Goal: Task Accomplishment & Management: Use online tool/utility

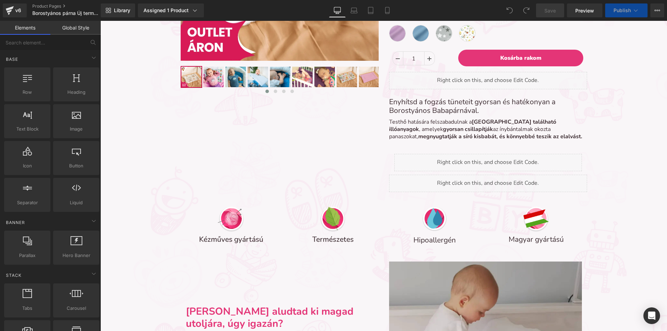
scroll to position [2727, 561]
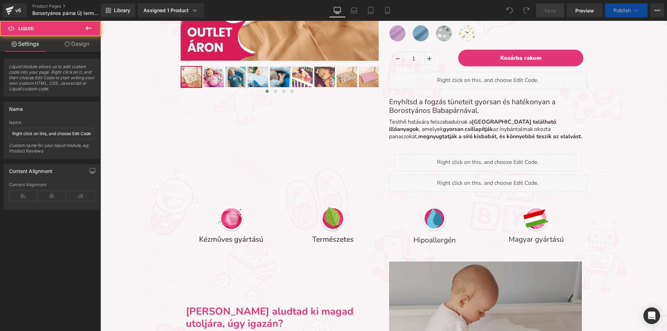
click at [414, 182] on div "Liquid" at bounding box center [488, 183] width 198 height 17
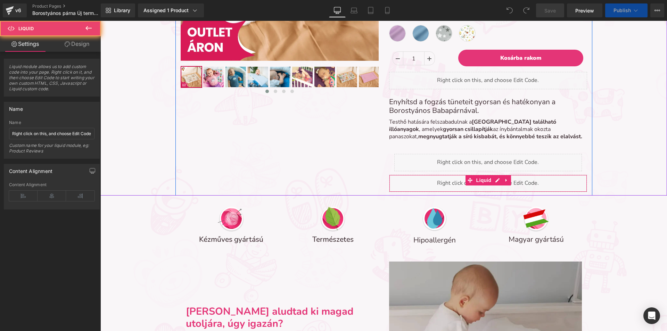
click at [414, 182] on div "Liquid" at bounding box center [488, 183] width 198 height 17
click at [491, 181] on div "Liquid" at bounding box center [488, 183] width 198 height 17
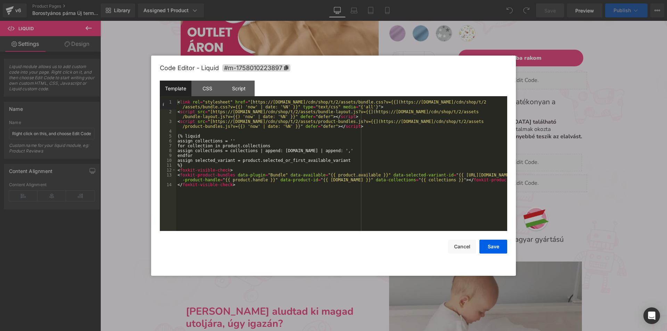
scroll to position [2891, 561]
click at [240, 185] on div "< link rel = "stylesheet" href = "[https://[DOMAIN_NAME]/cdn/shop/t/2/assets/bu…" at bounding box center [341, 173] width 331 height 146
drag, startPoint x: 215, startPoint y: 83, endPoint x: 231, endPoint y: 87, distance: 17.3
click at [217, 84] on div "CSS" at bounding box center [207, 89] width 32 height 16
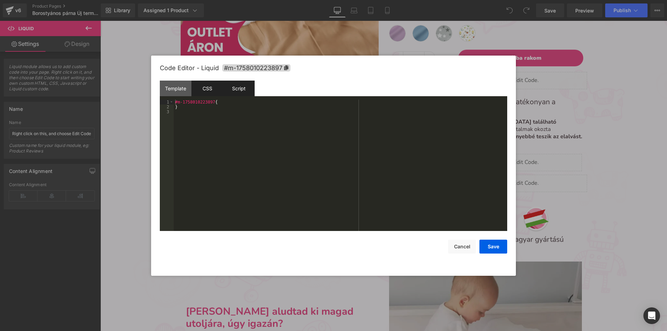
click at [243, 89] on div "Script" at bounding box center [239, 89] width 32 height 16
click at [179, 88] on div "Template" at bounding box center [176, 89] width 32 height 16
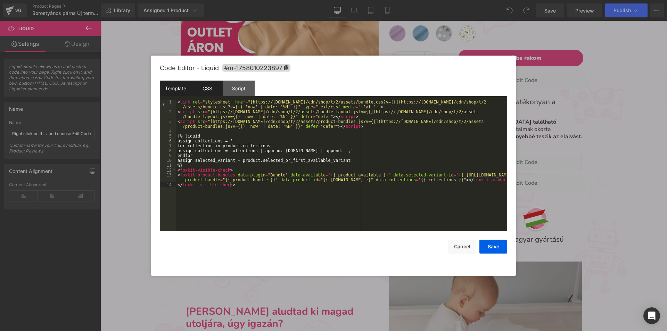
click at [212, 86] on div "CSS" at bounding box center [207, 89] width 32 height 16
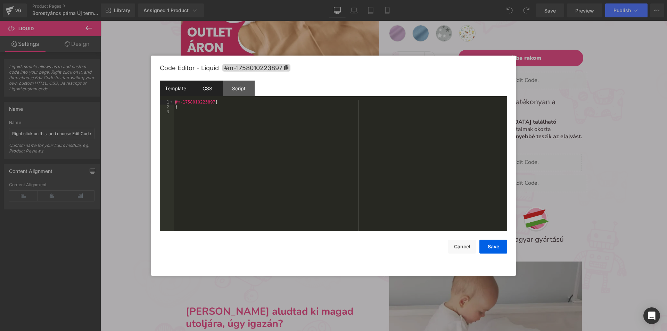
click at [169, 81] on div "Template" at bounding box center [176, 89] width 32 height 16
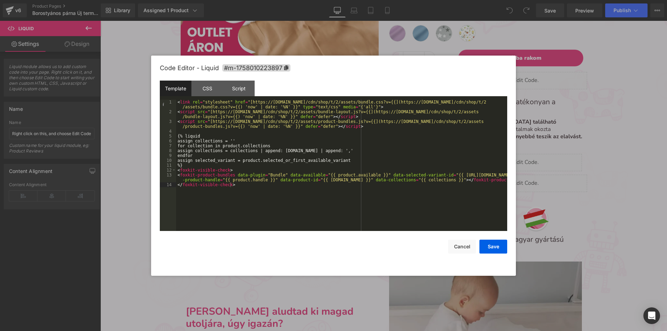
drag, startPoint x: 137, startPoint y: 219, endPoint x: 85, endPoint y: 194, distance: 58.4
click at [137, 219] on div at bounding box center [333, 165] width 667 height 331
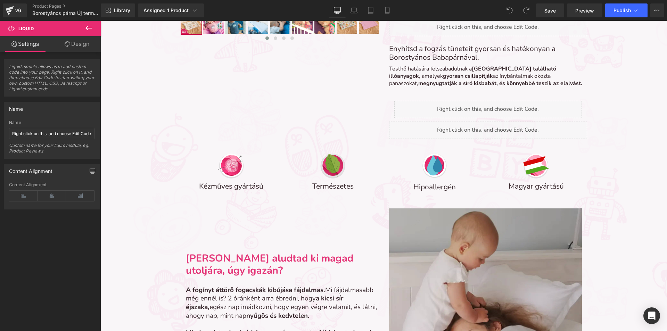
scroll to position [243, 0]
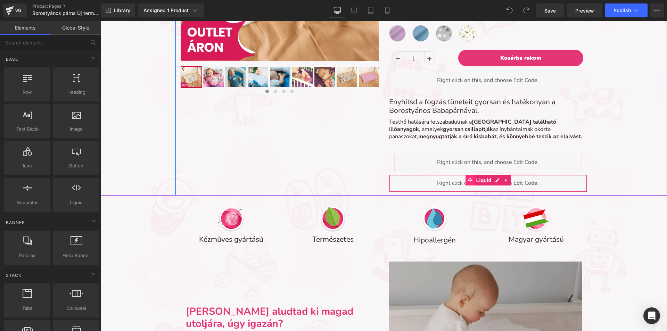
click at [465, 183] on span at bounding box center [469, 180] width 9 height 10
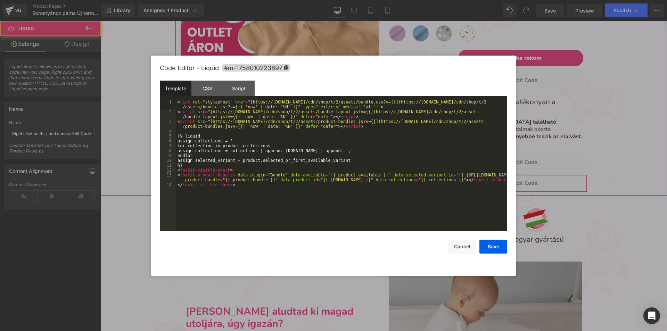
click at [493, 179] on div "Liquid" at bounding box center [488, 183] width 198 height 17
click at [314, 159] on div "< link rel = "stylesheet" href = "[https://[DOMAIN_NAME]/cdn/shop/t/2/assets/bu…" at bounding box center [341, 173] width 331 height 146
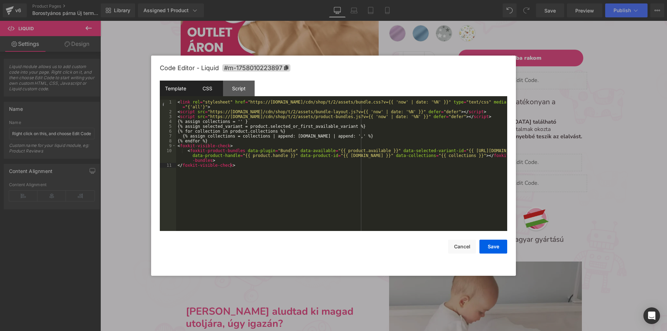
click at [211, 88] on div "CSS" at bounding box center [207, 89] width 32 height 16
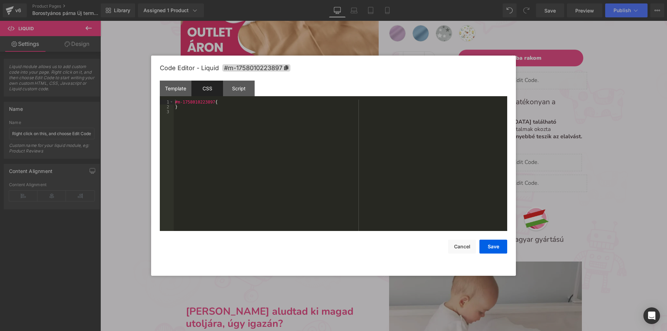
click at [239, 116] on div "#m-1758010223897 { }" at bounding box center [340, 170] width 333 height 141
click at [227, 88] on div "Script" at bounding box center [239, 89] width 32 height 16
click at [233, 119] on div "( function ( jQuery ) { // var $module = jQuery('#m-1758010223897').children('.…" at bounding box center [340, 170] width 333 height 141
click at [174, 86] on div "Template" at bounding box center [176, 89] width 32 height 16
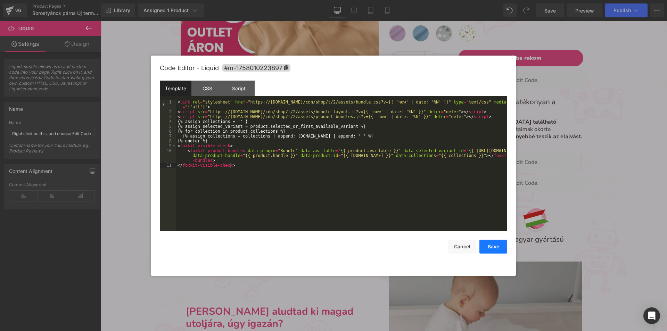
click at [492, 248] on button "Save" at bounding box center [493, 247] width 28 height 14
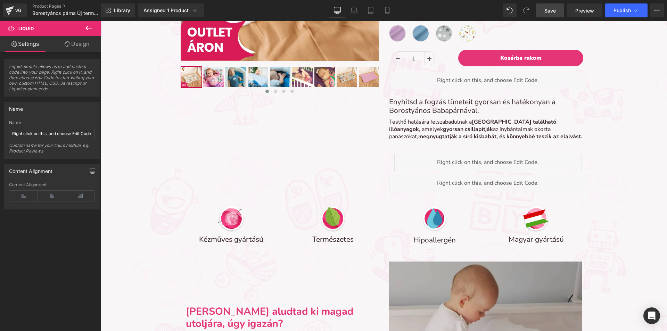
click at [545, 12] on span "Save" at bounding box center [549, 10] width 11 height 7
click at [623, 9] on span "Publish" at bounding box center [621, 11] width 17 height 6
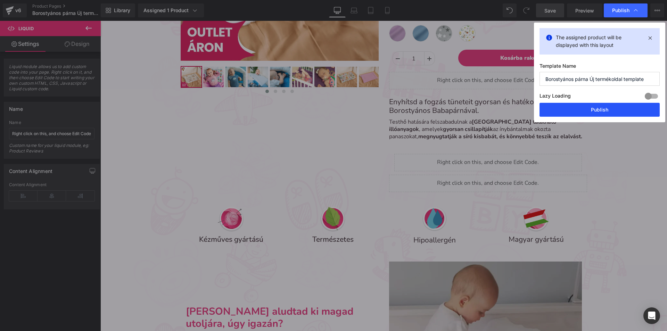
click at [590, 107] on button "Publish" at bounding box center [599, 110] width 120 height 14
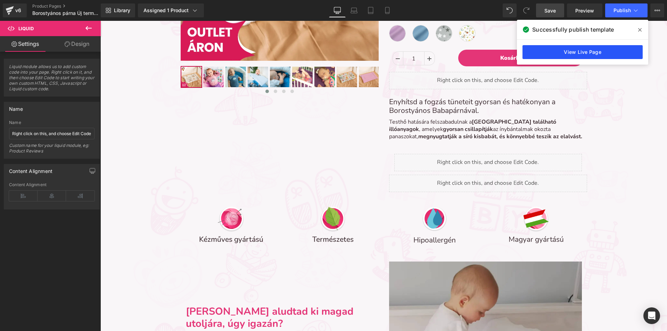
click at [594, 51] on link "View Live Page" at bounding box center [582, 52] width 120 height 14
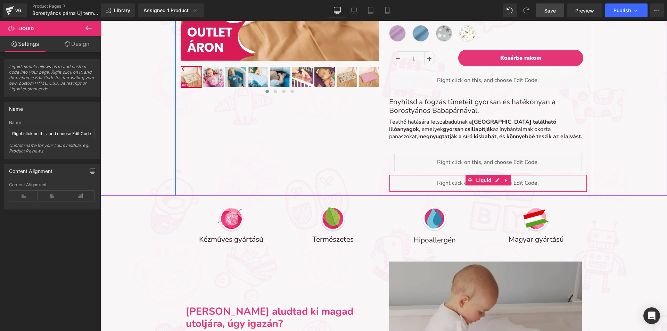
click at [420, 183] on div "Liquid" at bounding box center [488, 183] width 198 height 17
click at [505, 181] on icon at bounding box center [505, 180] width 1 height 3
drag, startPoint x: 482, startPoint y: 180, endPoint x: 483, endPoint y: 152, distance: 28.5
click at [482, 180] on div "Liquid" at bounding box center [488, 183] width 198 height 17
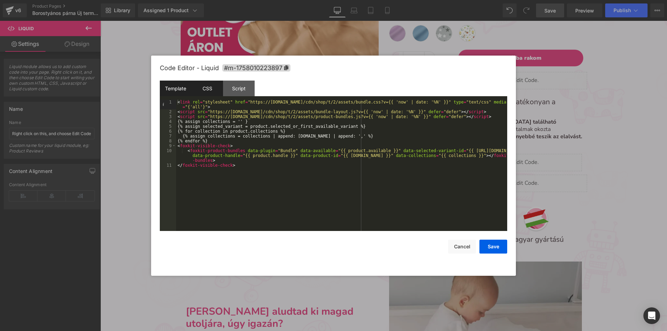
click at [213, 90] on div "CSS" at bounding box center [207, 89] width 32 height 16
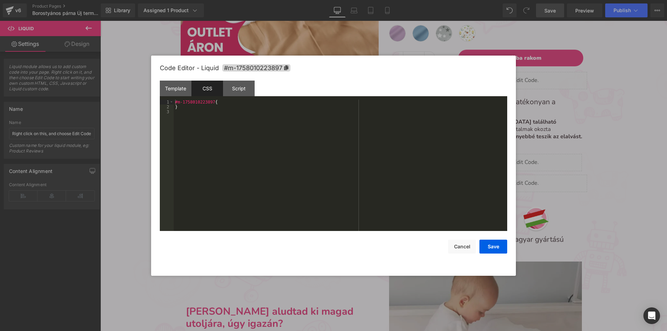
click at [227, 111] on div "#m-1758010223897 { }" at bounding box center [340, 170] width 333 height 141
click at [236, 88] on div "Script" at bounding box center [239, 89] width 32 height 16
click at [250, 126] on div "( function ( jQuery ) { // var $module = jQuery('#m-1758010223897').children('.…" at bounding box center [340, 170] width 333 height 141
click at [491, 249] on button "Save" at bounding box center [493, 247] width 28 height 14
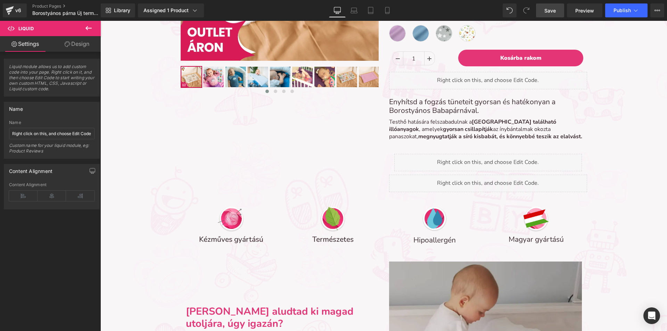
click at [553, 11] on span "Save" at bounding box center [549, 10] width 11 height 7
click at [655, 8] on icon at bounding box center [657, 11] width 6 height 6
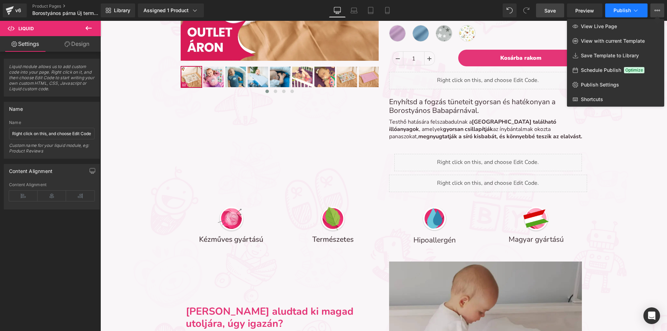
click at [634, 12] on icon at bounding box center [635, 10] width 7 height 7
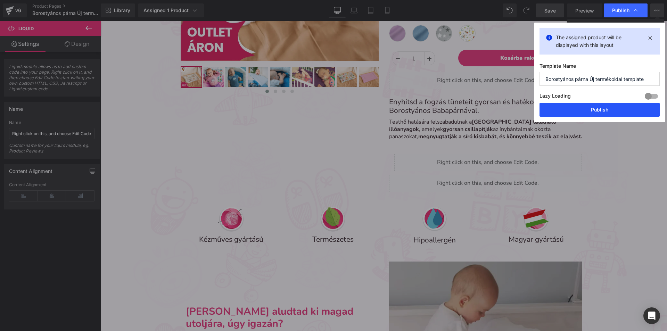
click at [583, 109] on button "Publish" at bounding box center [599, 110] width 120 height 14
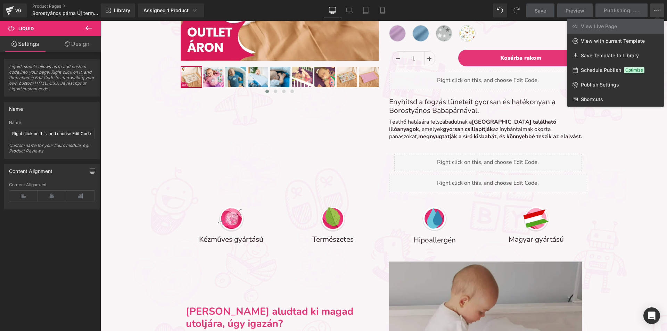
click at [611, 153] on div at bounding box center [383, 176] width 566 height 310
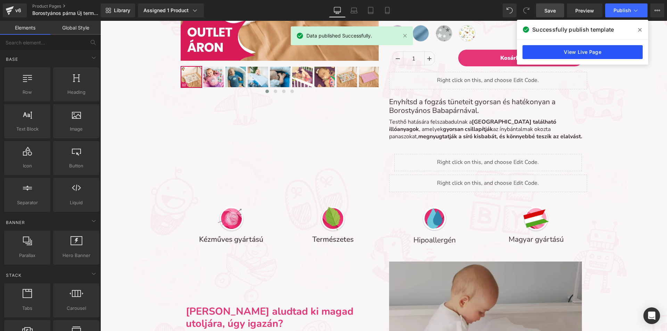
click at [569, 52] on link "View Live Page" at bounding box center [582, 52] width 120 height 14
